Goal: Use online tool/utility: Utilize a website feature to perform a specific function

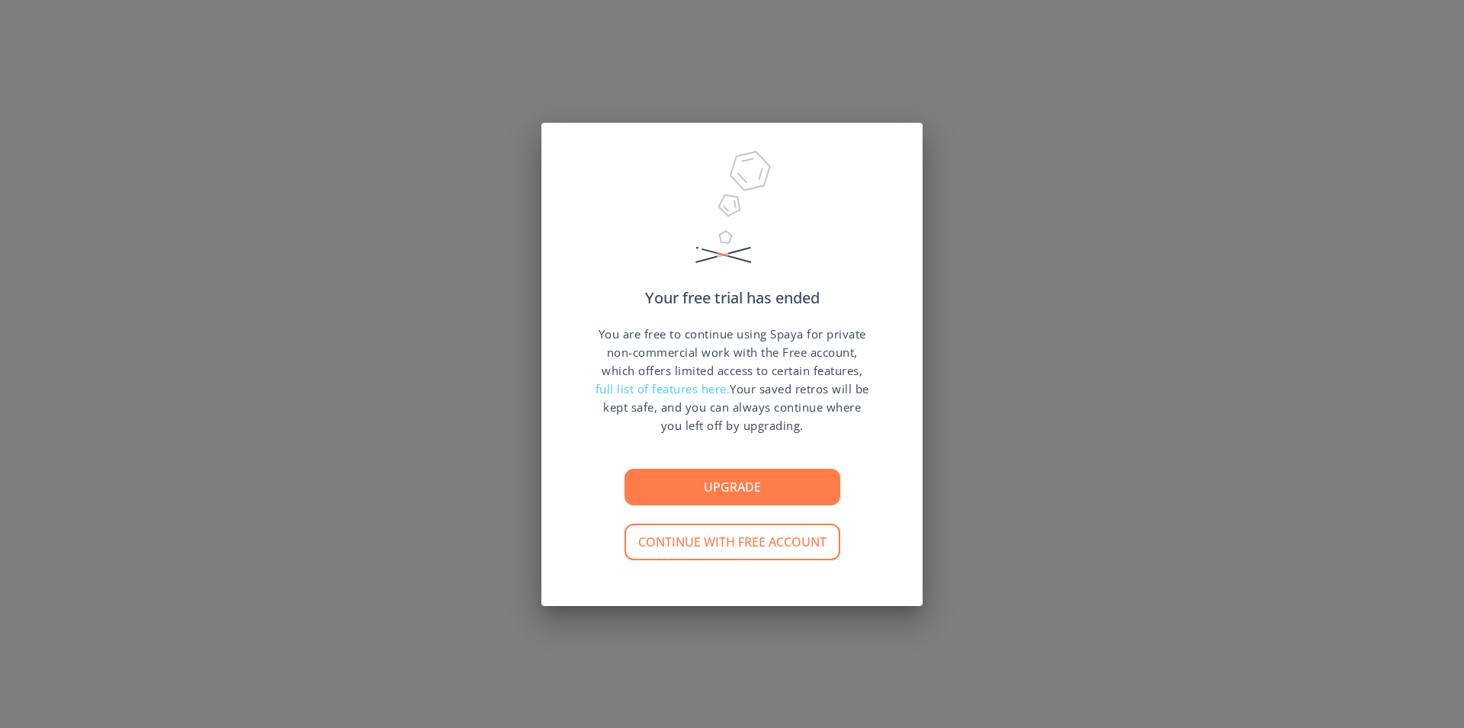
click at [756, 484] on button "Upgrade" at bounding box center [733, 487] width 216 height 37
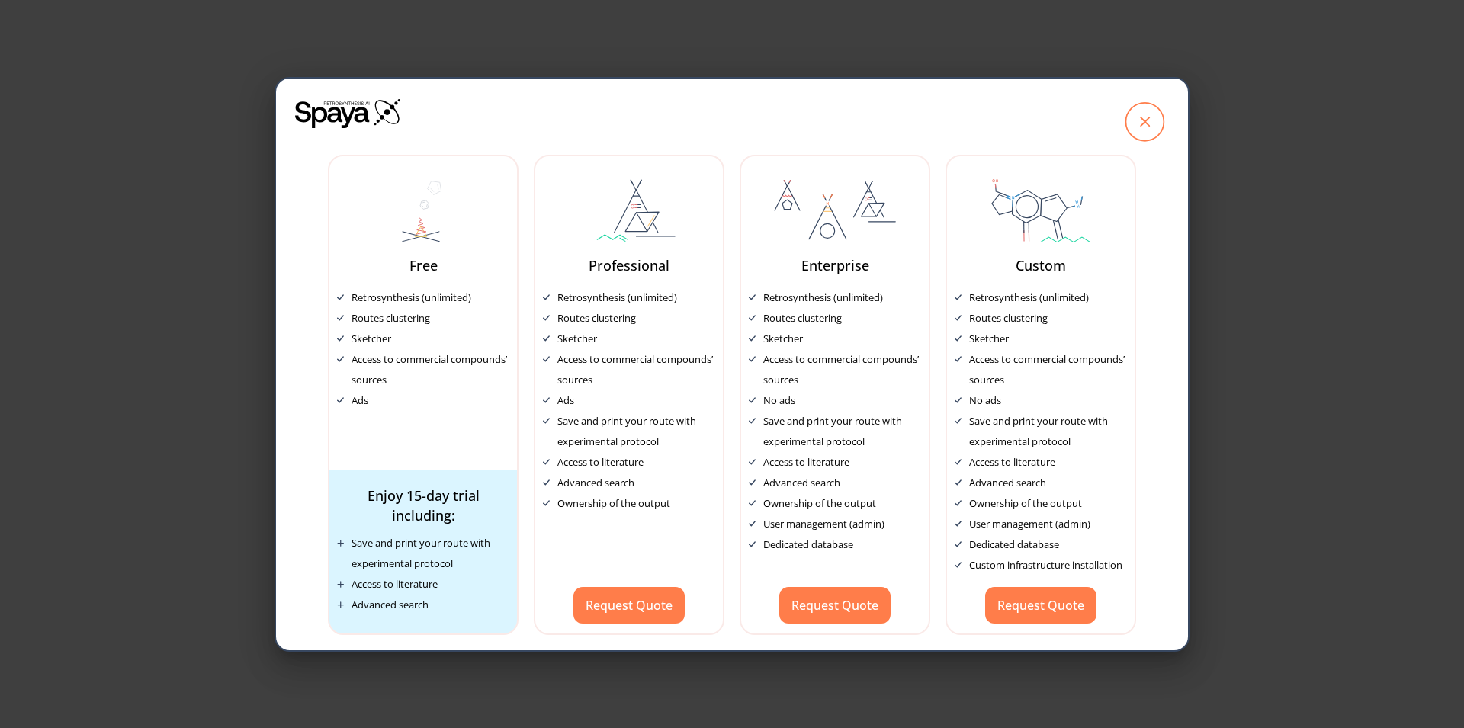
click at [1142, 127] on icon at bounding box center [1145, 121] width 38 height 38
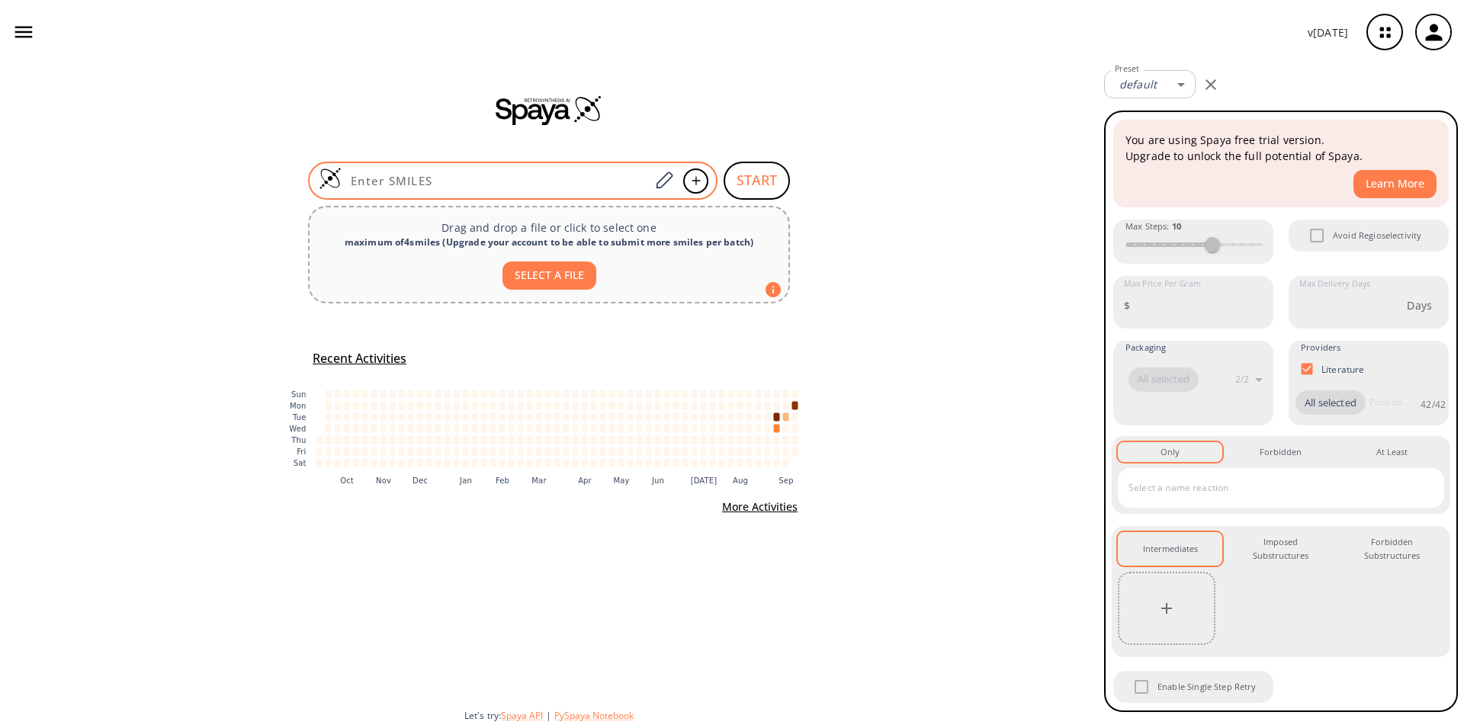
click at [467, 173] on input at bounding box center [496, 180] width 308 height 15
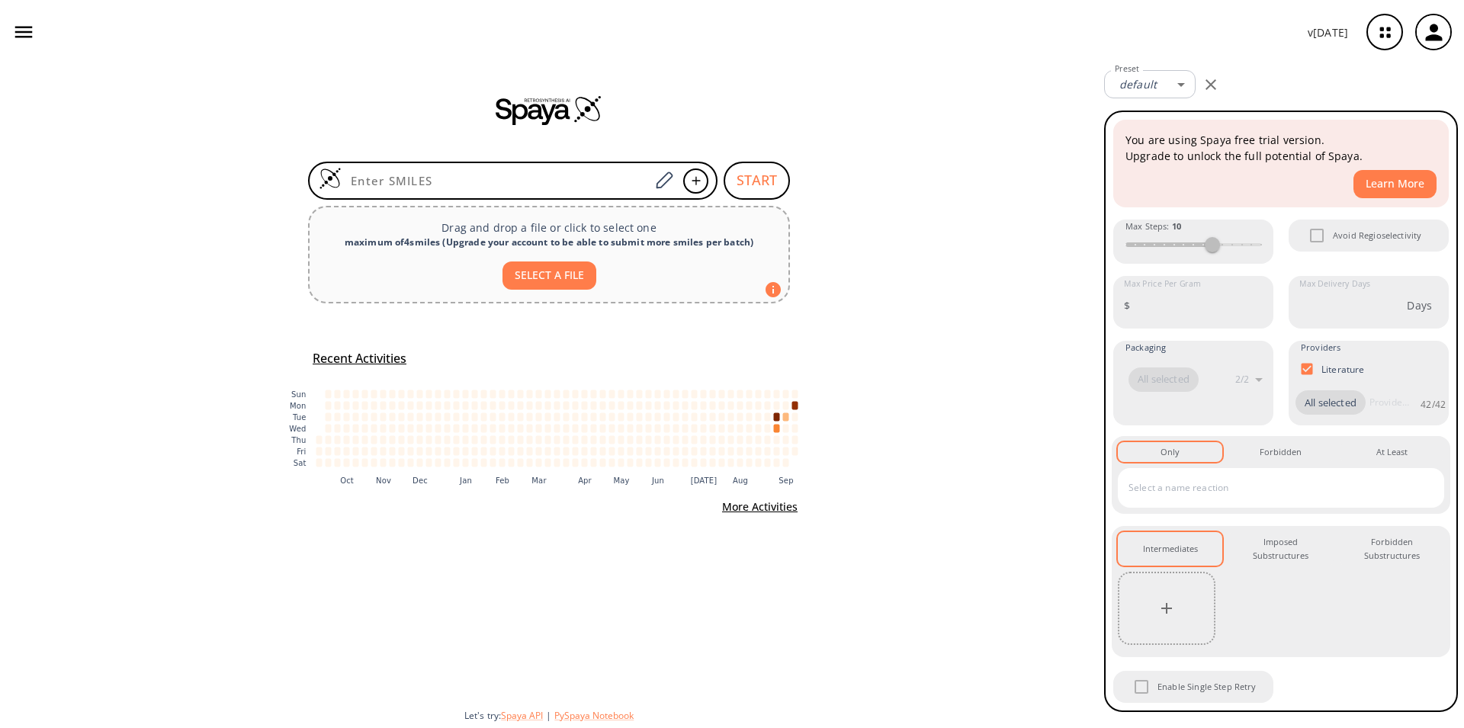
paste input "COC1=CC2=C(C=C1)SC3=CC=CC=C3N2"
type input "COC1=CC2=C(C=C1)SC3=CC=CC=C3N2"
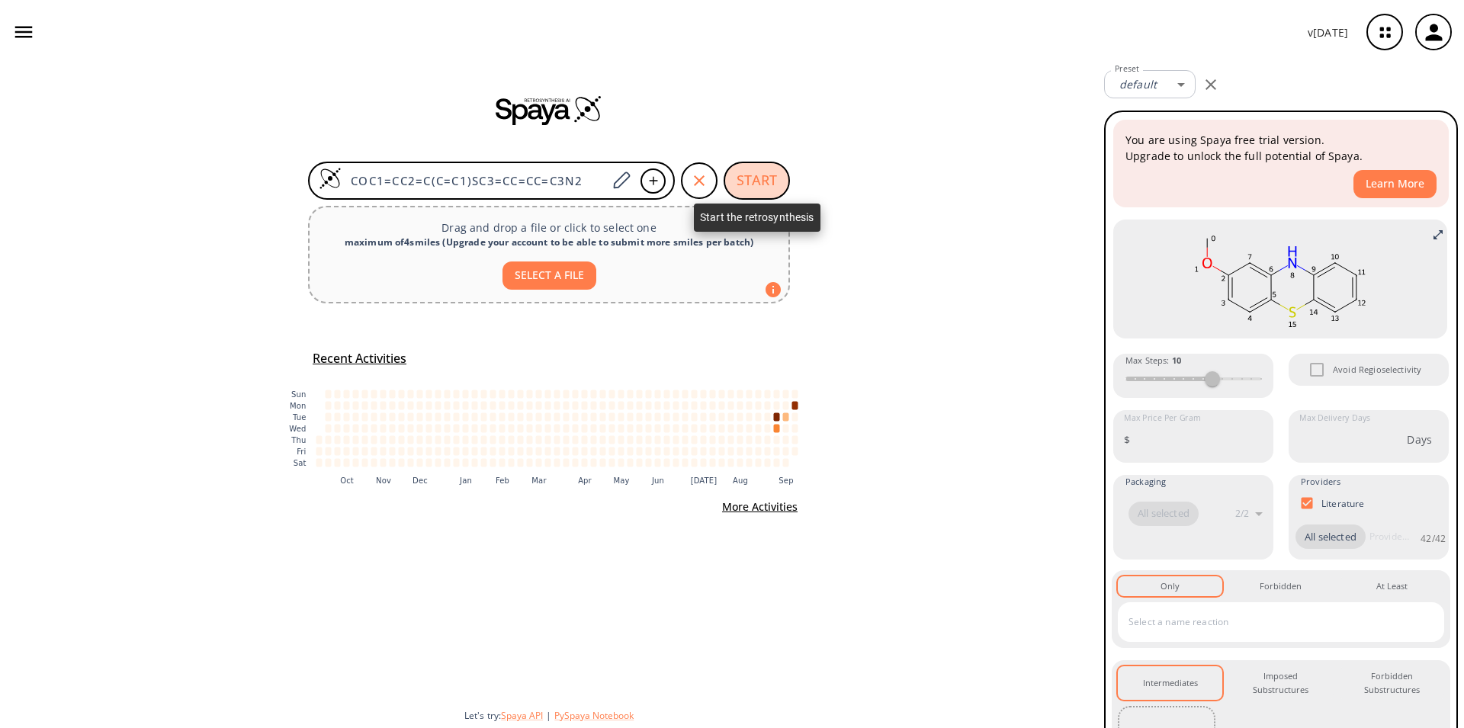
click at [768, 184] on button "START" at bounding box center [757, 181] width 66 height 38
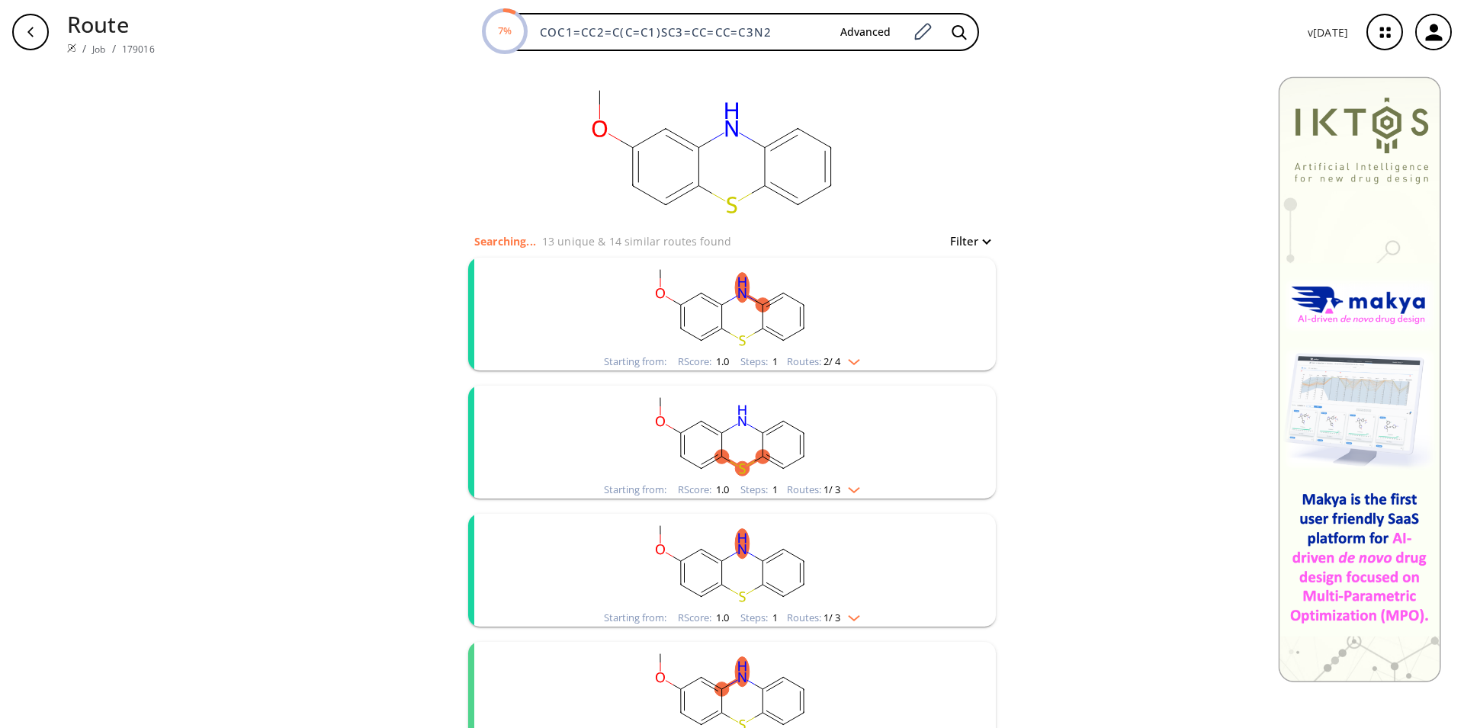
click at [741, 319] on rect "clusters" at bounding box center [732, 305] width 397 height 95
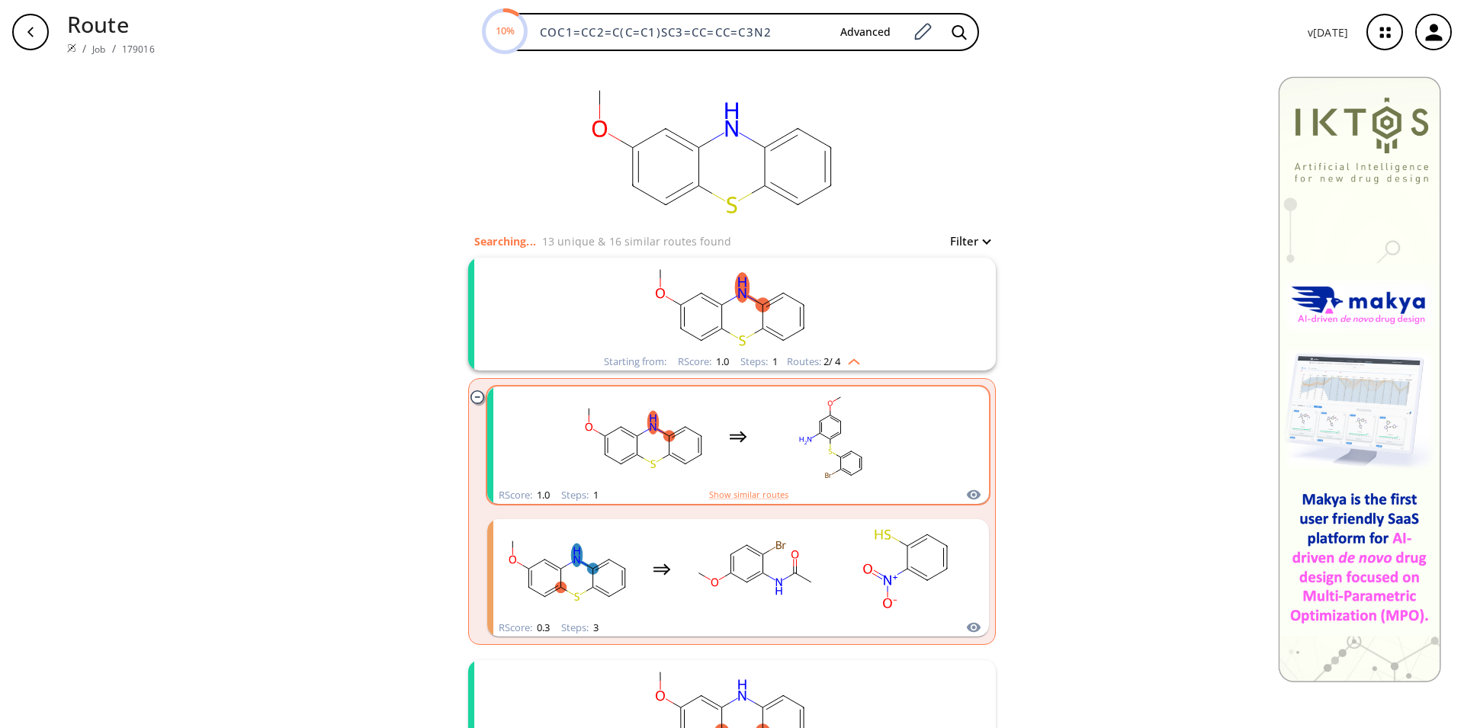
click at [763, 461] on rect "clusters" at bounding box center [831, 436] width 137 height 95
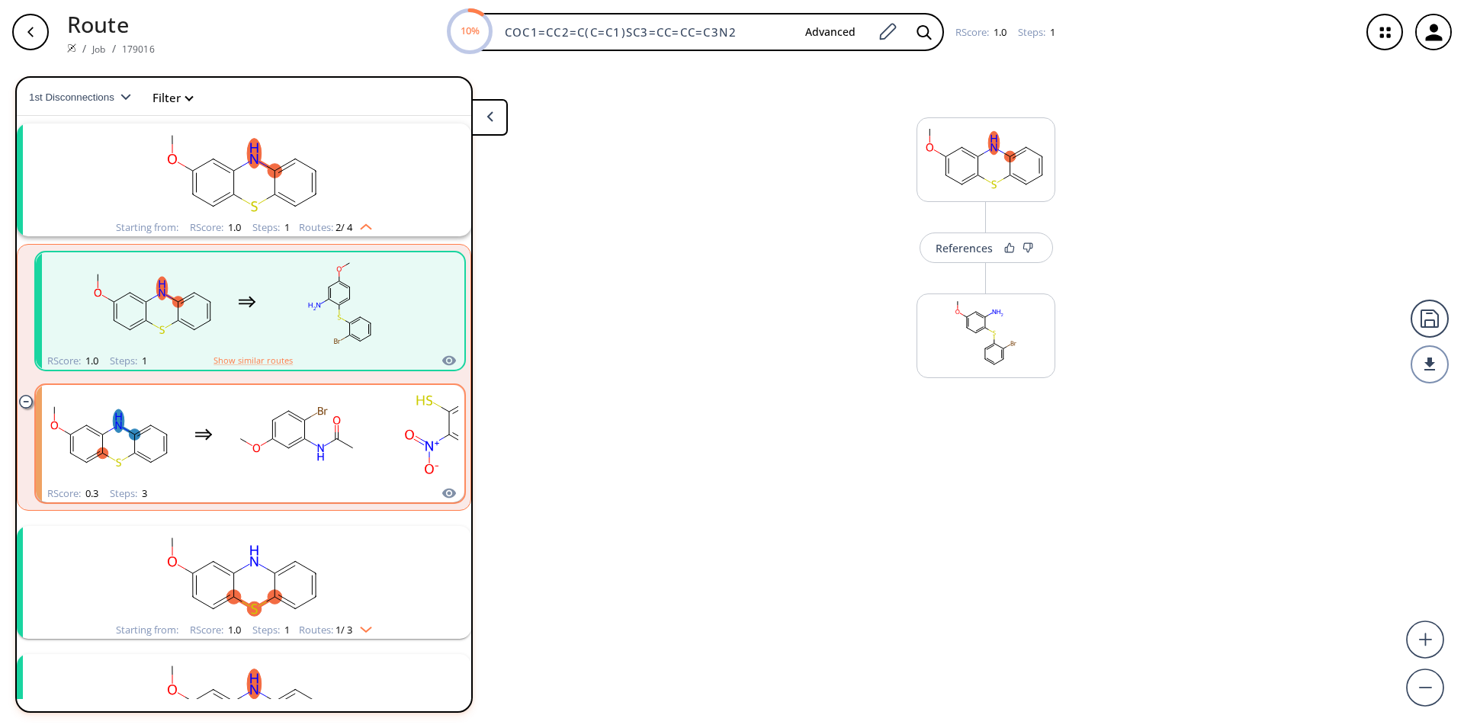
scroll to position [34, 0]
click at [228, 345] on div "clusters" at bounding box center [246, 301] width 323 height 100
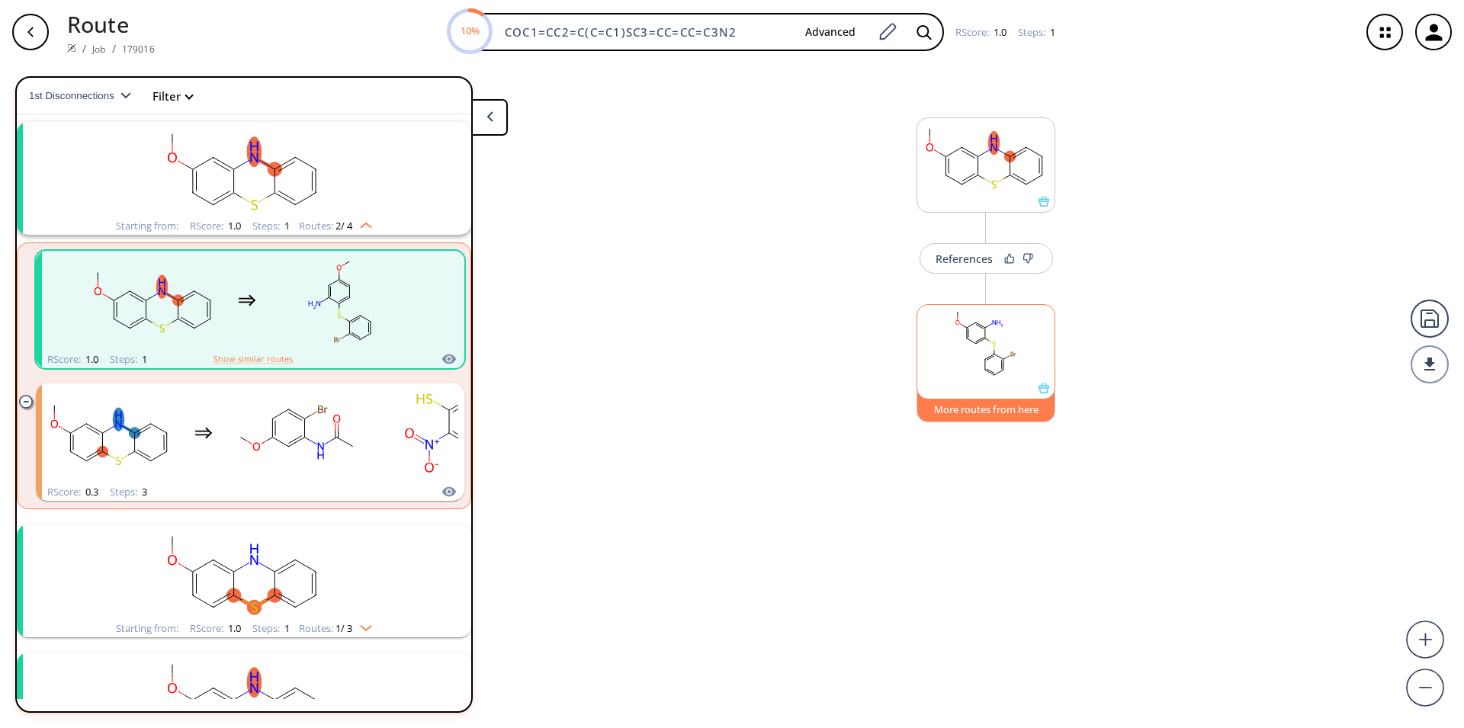
click at [977, 410] on button "More routes from here" at bounding box center [986, 406] width 139 height 33
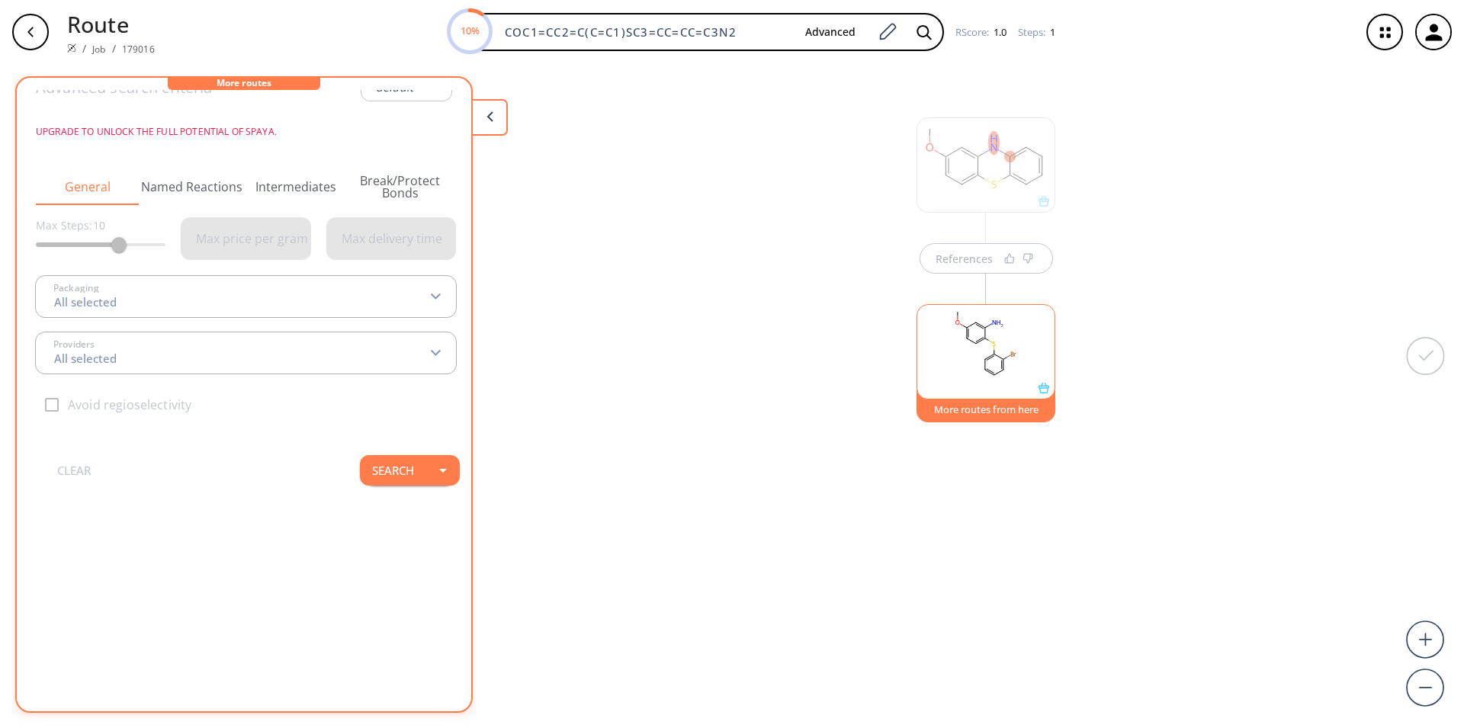
scroll to position [0, 0]
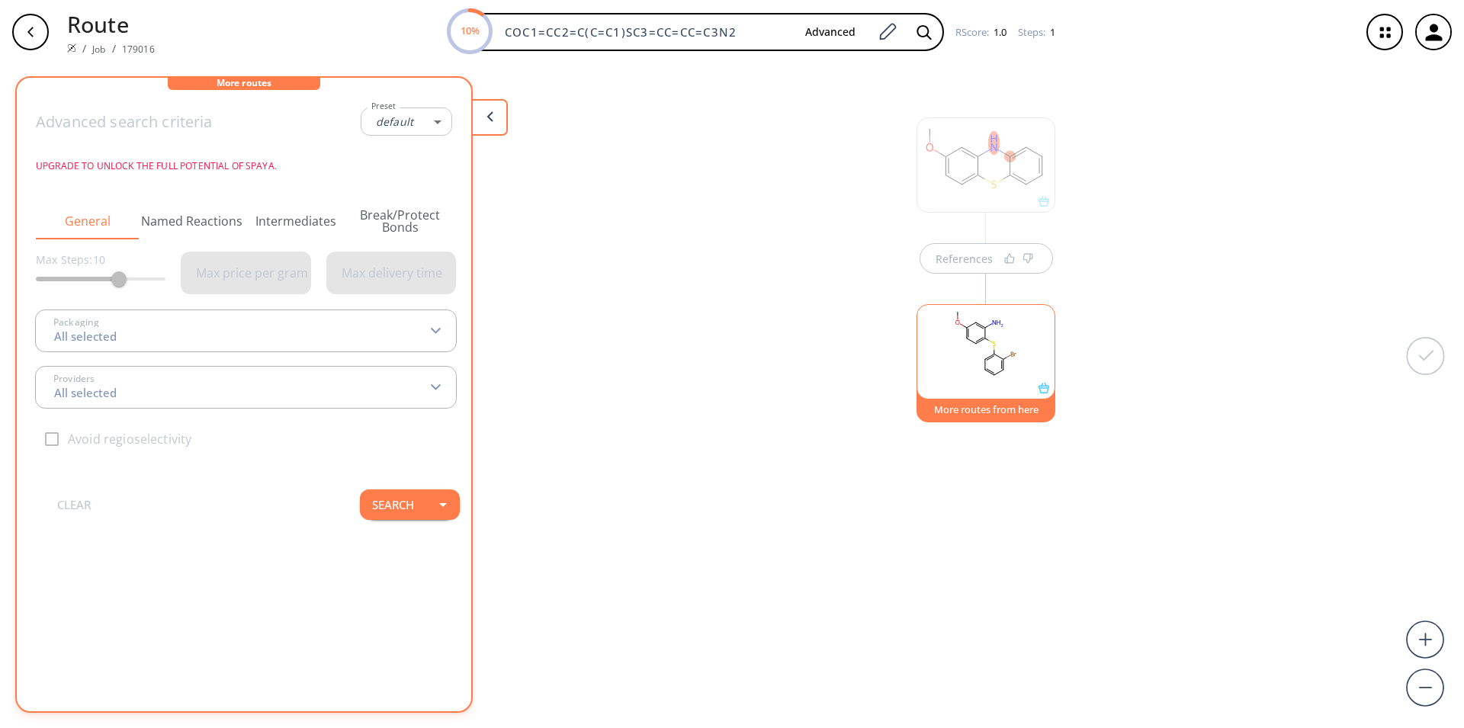
type input "All selected"
type input "-1"
type input "All selected"
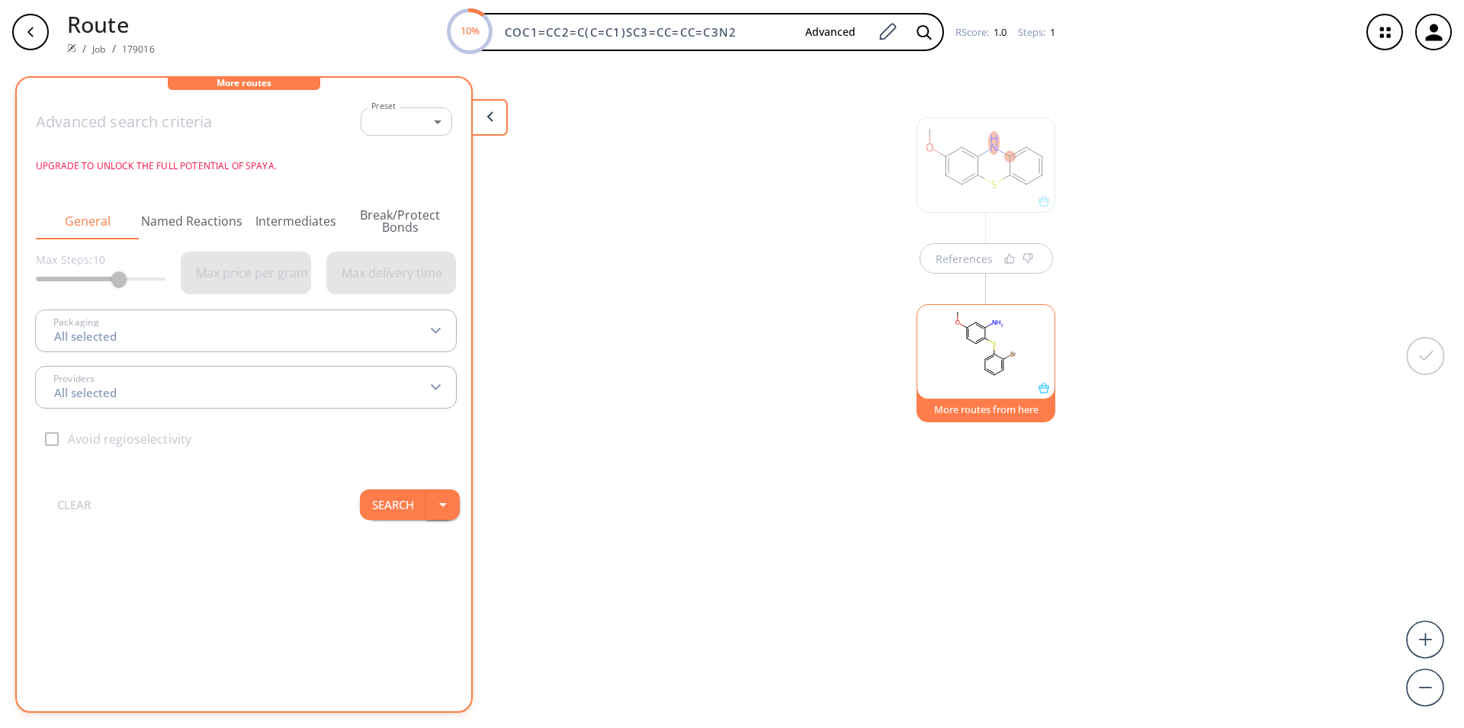
click at [426, 507] on button "button" at bounding box center [443, 505] width 34 height 31
click at [388, 504] on button "Search" at bounding box center [393, 505] width 66 height 31
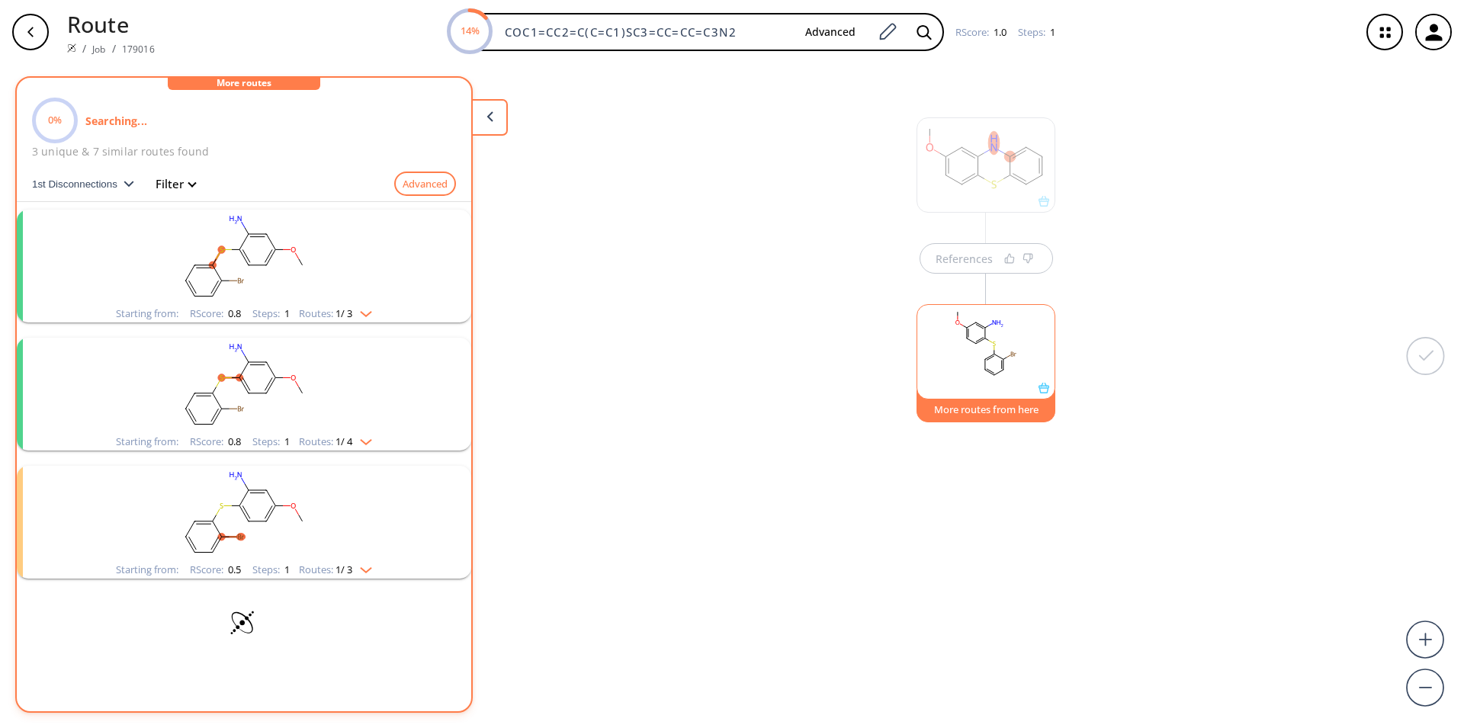
click at [988, 412] on button "More routes from here" at bounding box center [986, 406] width 139 height 33
click at [246, 292] on rect "clusters" at bounding box center [244, 257] width 397 height 95
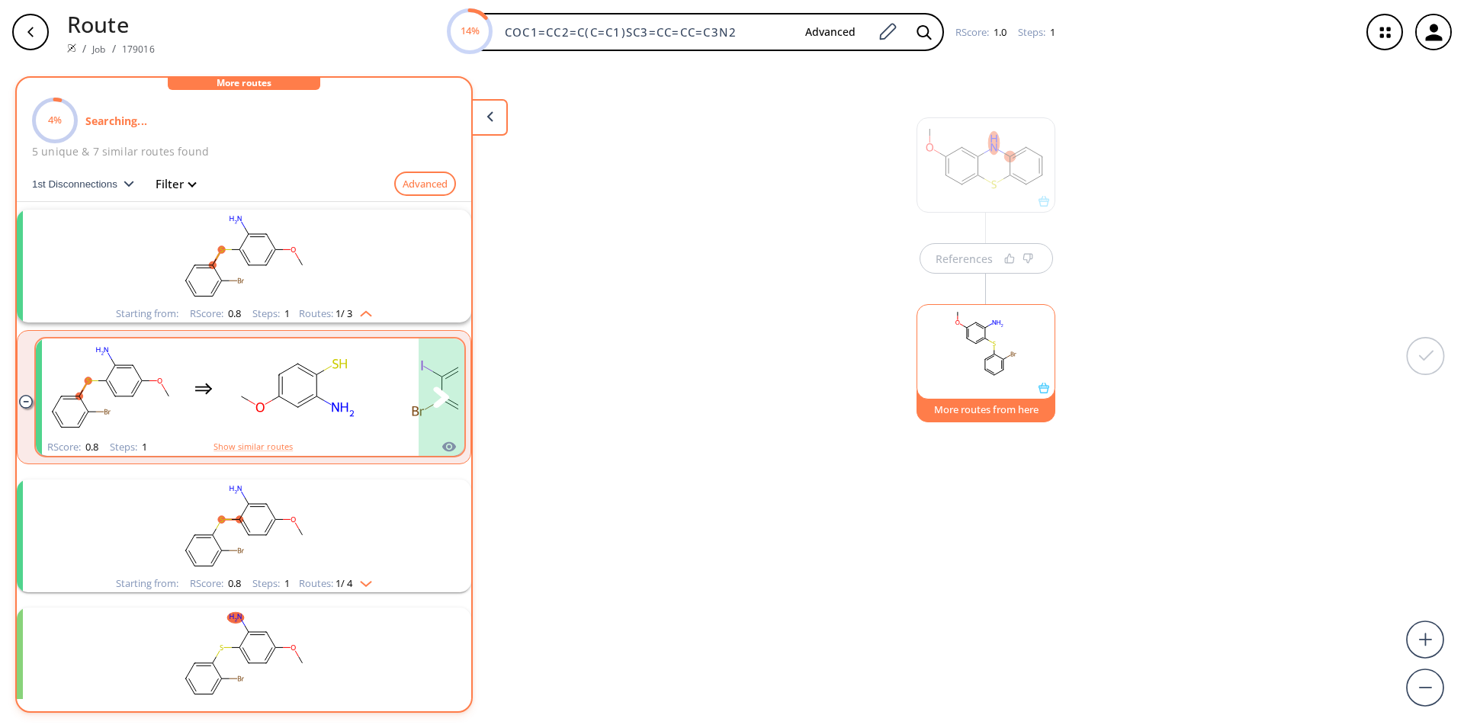
click at [273, 426] on rect "clusters" at bounding box center [296, 388] width 137 height 95
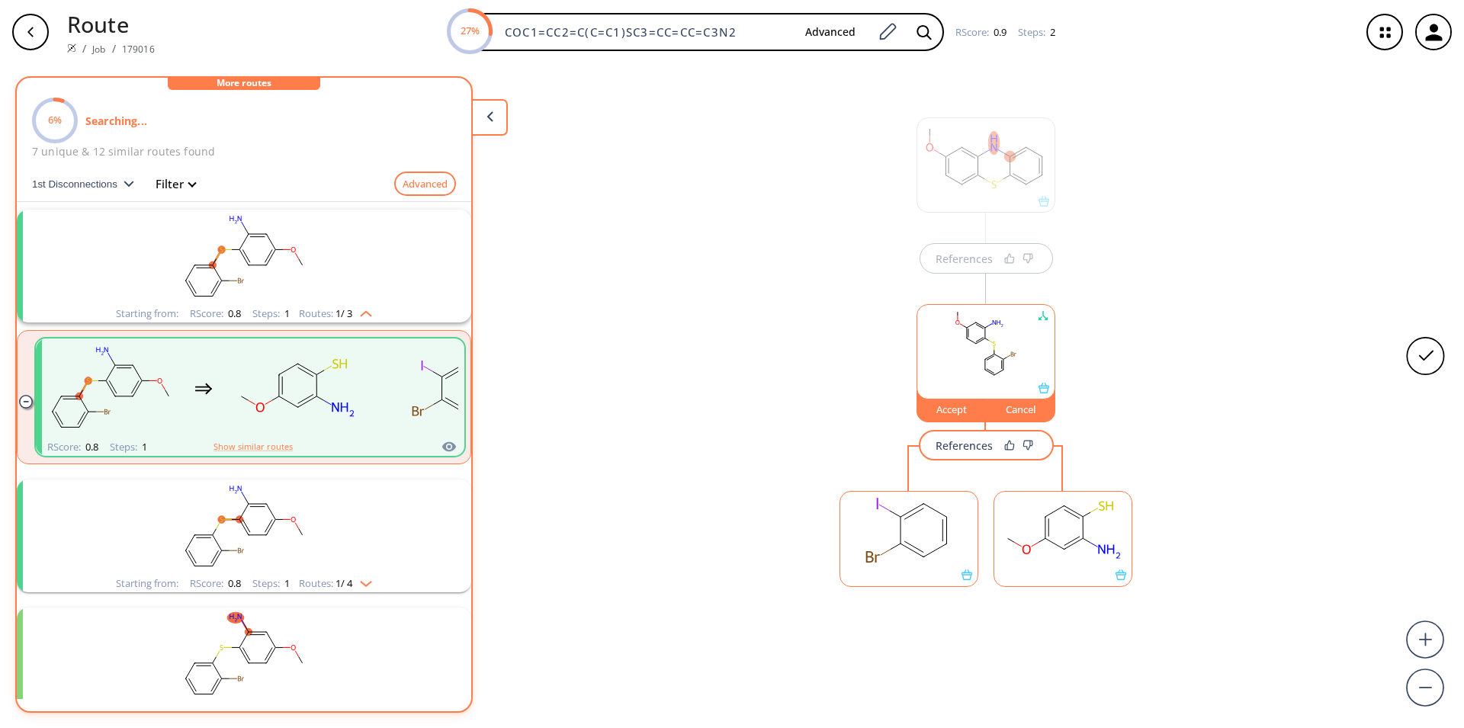
click at [291, 554] on rect "clusters" at bounding box center [244, 527] width 397 height 95
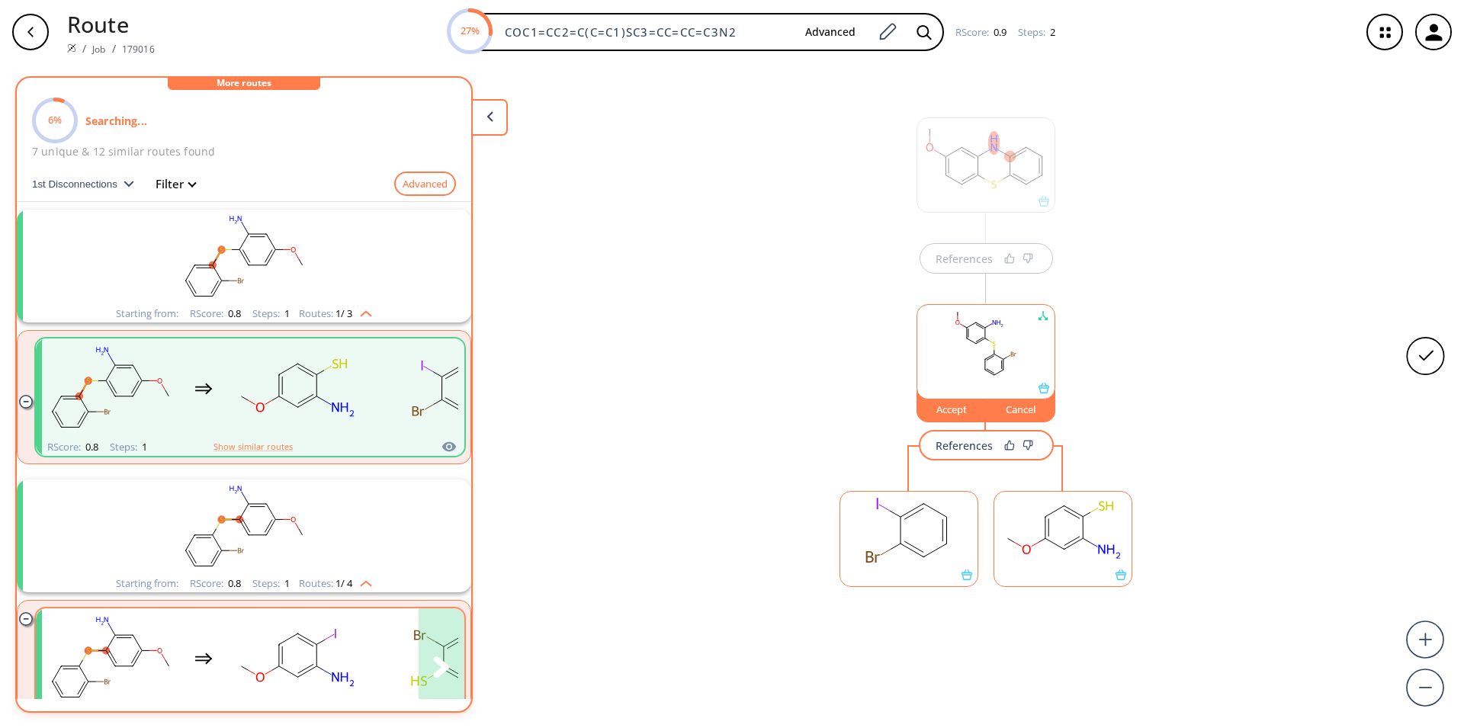
click at [291, 668] on rect "clusters" at bounding box center [296, 658] width 137 height 95
